Goal: Use online tool/utility: Utilize a website feature to perform a specific function

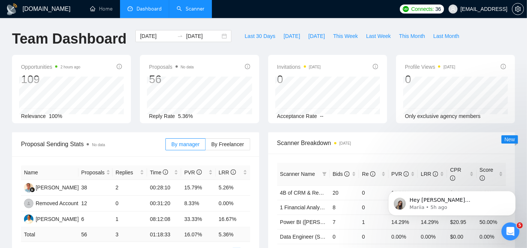
click at [189, 12] on link "Scanner" at bounding box center [191, 9] width 28 height 6
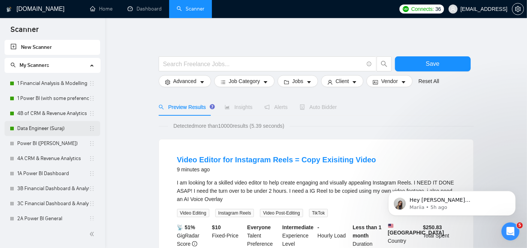
click at [51, 125] on link "Data Engineer (Suraj)" at bounding box center [53, 128] width 72 height 15
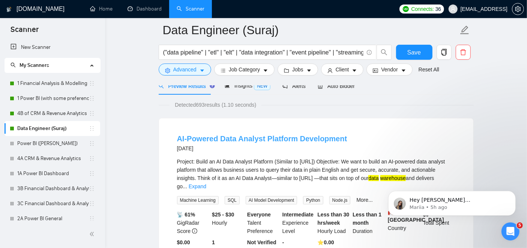
scroll to position [42, 0]
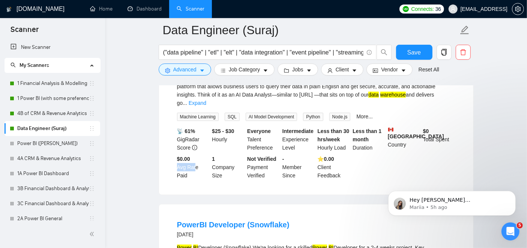
drag, startPoint x: 194, startPoint y: 158, endPoint x: 148, endPoint y: 172, distance: 47.9
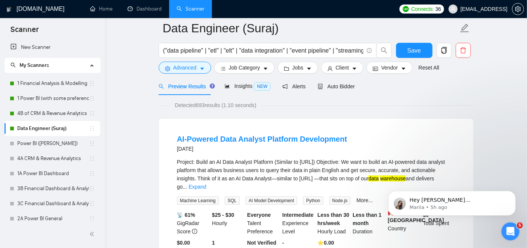
scroll to position [0, 0]
